Goal: Task Accomplishment & Management: Use online tool/utility

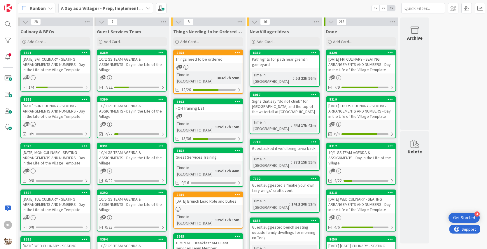
click at [57, 117] on div "[DATE] SUN CULINARY - SEATING ARRANGEMENTS AND NUMBERS - Day in the Life of the…" at bounding box center [55, 111] width 69 height 18
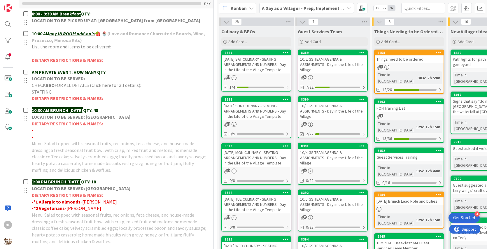
scroll to position [207, 0]
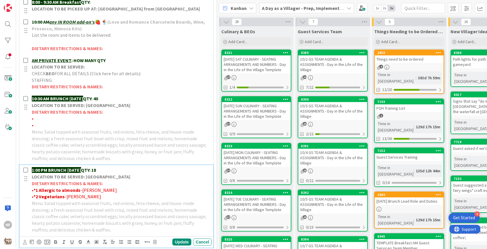
click at [115, 167] on p "1:00 PM BRUNCH [DATE] QTY: 18" at bounding box center [120, 170] width 177 height 7
click at [185, 240] on div "Update" at bounding box center [181, 241] width 19 height 7
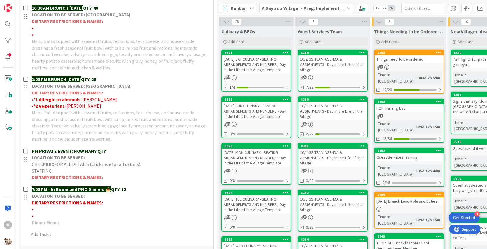
scroll to position [299, 0]
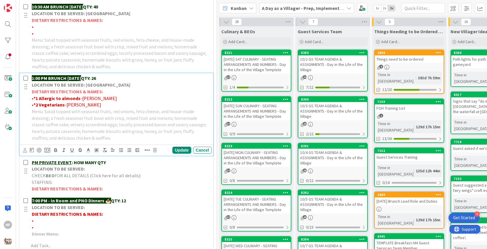
click at [88, 108] on p "Menu: Salad topped with seasonal fruits, red onions, feta cheese, and house-mad…" at bounding box center [120, 124] width 177 height 33
click at [81, 105] on p "• *2 Vegetarians -[PERSON_NAME]" at bounding box center [120, 104] width 177 height 7
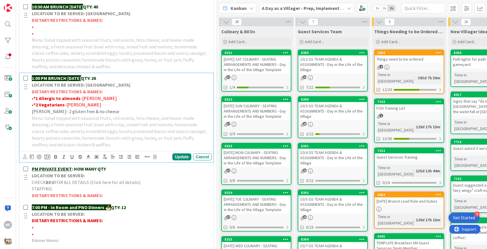
click at [76, 111] on span "[PERSON_NAME]- 2 gluten free & no cheese" at bounding box center [75, 111] width 87 height 6
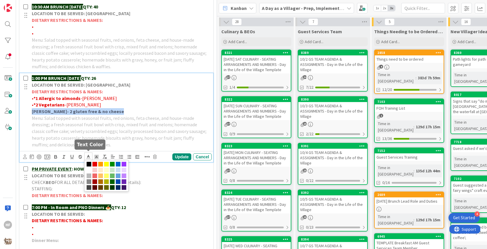
click at [89, 155] on polyline at bounding box center [88, 156] width 2 height 2
click at [95, 162] on span at bounding box center [94, 164] width 5 height 5
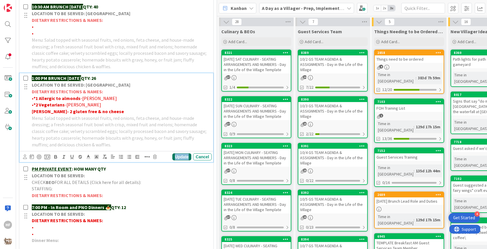
click at [188, 155] on div "Update" at bounding box center [181, 156] width 19 height 7
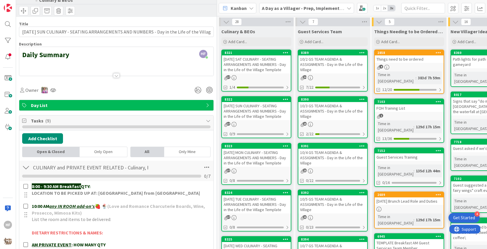
scroll to position [0, 0]
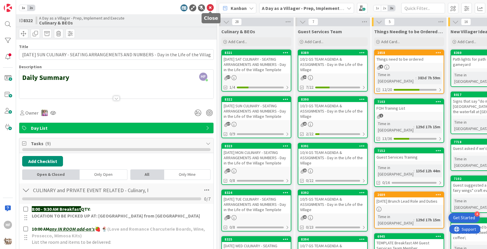
click at [208, 8] on icon at bounding box center [210, 7] width 7 height 7
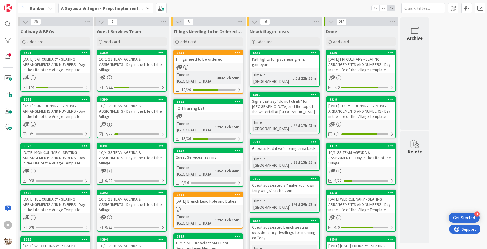
click at [51, 166] on div "8323 [DATE] MON CULINARY - SEATING ARRANGEMENTS AND NUMBERS - Day in the Life o…" at bounding box center [55, 164] width 70 height 42
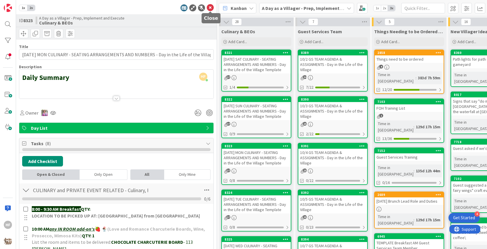
click at [210, 10] on icon at bounding box center [210, 7] width 7 height 7
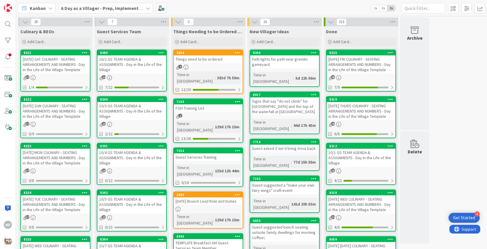
click at [44, 210] on div "[DATE] TUE CULINARY - SEATING ARRANGEMENTS AND NUMBERS - Day in the Life of the…" at bounding box center [55, 204] width 69 height 18
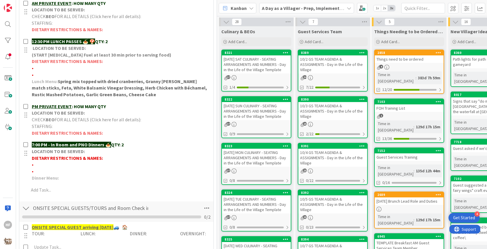
scroll to position [260, 0]
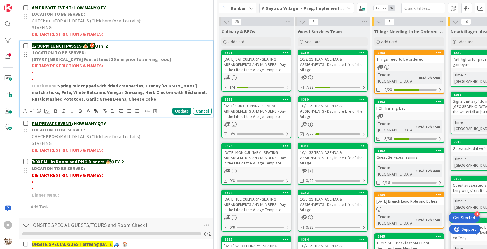
click at [74, 70] on p "•" at bounding box center [120, 72] width 177 height 7
click at [78, 71] on span "[PERSON_NAME]- 1 strawberry allergy" at bounding box center [72, 72] width 77 height 6
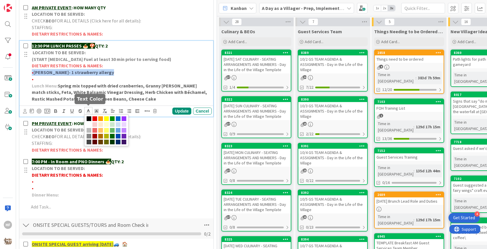
click at [89, 110] on icon at bounding box center [88, 110] width 5 height 5
click at [95, 117] on span at bounding box center [94, 118] width 5 height 5
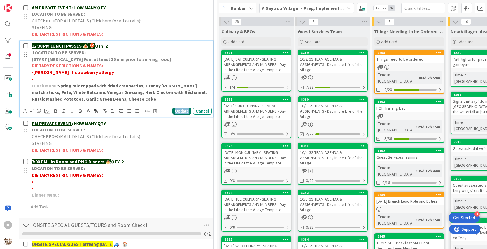
click at [186, 109] on div "Update" at bounding box center [181, 111] width 19 height 7
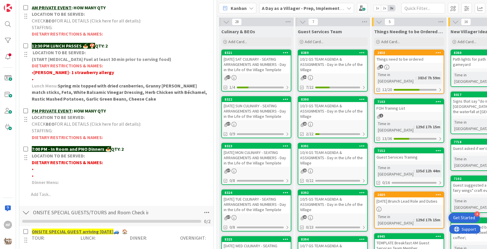
scroll to position [0, 0]
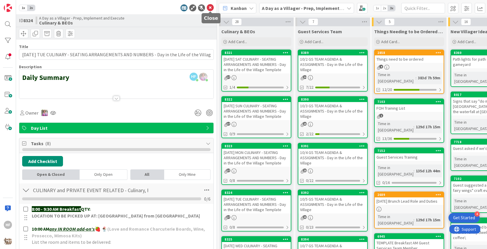
click at [210, 6] on icon at bounding box center [210, 7] width 7 height 7
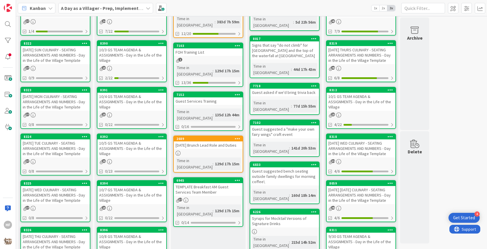
click at [73, 195] on div "[DATE] WED CULINARY - SEATING ARRANGEMENTS AND NUMBERS - Day in the Life of the…" at bounding box center [55, 195] width 69 height 18
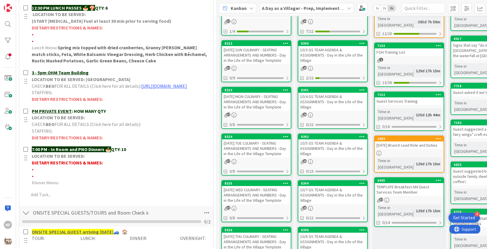
scroll to position [268, 0]
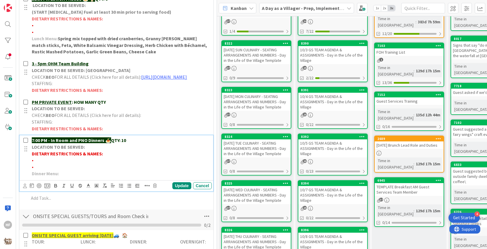
click at [150, 144] on p "7:00 PM - In Room and PNO Dinners 🍝 QTY: 10" at bounding box center [120, 140] width 177 height 7
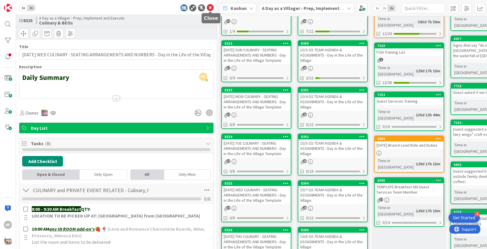
click at [209, 8] on icon at bounding box center [210, 7] width 7 height 7
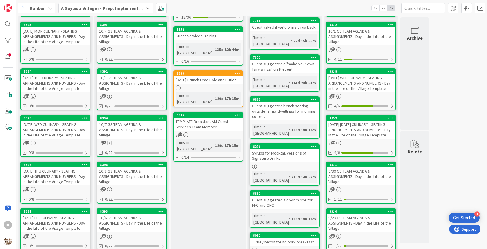
click at [80, 175] on div "[DATE] THU CULINARY - SEATING ARRANGEMENTS AND NUMBERS - Day in the Life of the…" at bounding box center [55, 176] width 69 height 18
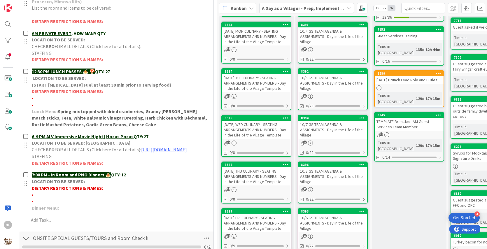
scroll to position [238, 0]
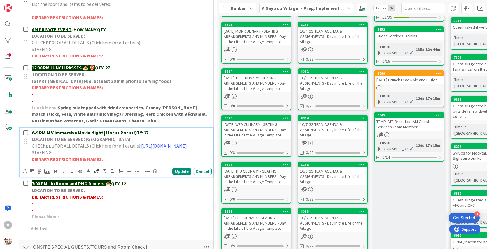
click at [156, 131] on p "6-9 PM ALV Immersive Movie Night | Hocus Pocus QTY: 27" at bounding box center [120, 132] width 177 height 7
click at [179, 174] on div "Update" at bounding box center [181, 171] width 19 height 7
